Goal: Check status

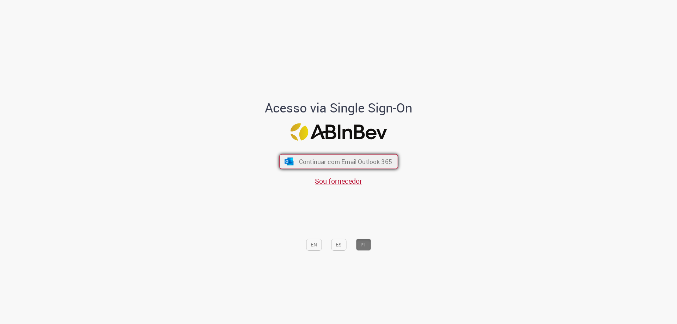
click at [305, 160] on span "Continuar com Email Outlook 365" at bounding box center [345, 162] width 93 height 8
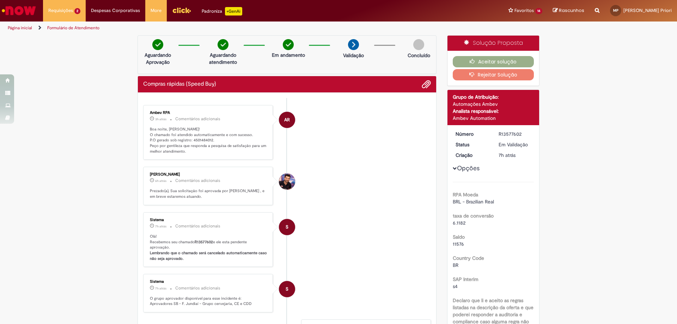
click at [203, 141] on p "Boa noite, Matheus! O chamado foi atendido automaticamente e com sucesso. P.O g…" at bounding box center [208, 141] width 117 height 28
copy p "4501484012"
click at [222, 140] on p "Boa noite, Matheus! O chamado foi atendido automaticamente e com sucesso. P.O g…" at bounding box center [208, 141] width 117 height 28
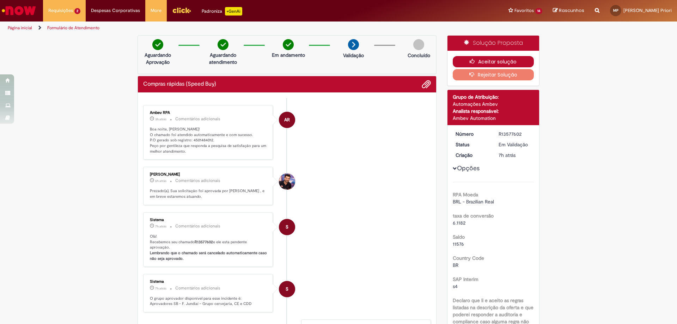
click at [459, 61] on button "Aceitar solução" at bounding box center [493, 61] width 81 height 11
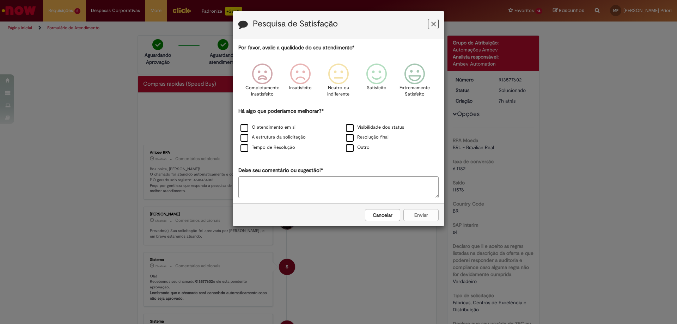
drag, startPoint x: 392, startPoint y: 211, endPoint x: 387, endPoint y: 210, distance: 4.6
click at [390, 213] on button "Cancelar" at bounding box center [382, 215] width 35 height 12
